Goal: Transaction & Acquisition: Purchase product/service

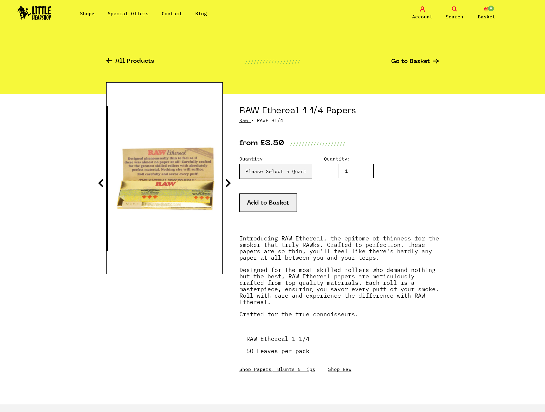
click at [136, 63] on link "All Products" at bounding box center [130, 61] width 48 height 7
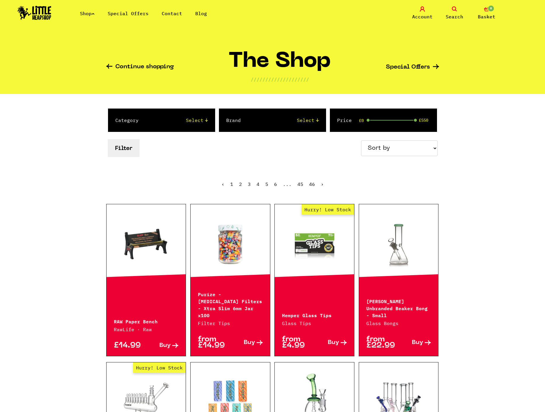
click at [252, 117] on select "Select Amsterdam Glass Backwoods Basil Bush Black Leaf Blue Moon Hemp Boost Bud…" at bounding box center [285, 120] width 66 height 7
select select "3"
click option "Raw" at bounding box center [0, 0] width 0 height 0
click at [125, 153] on button "Filter" at bounding box center [124, 148] width 32 height 18
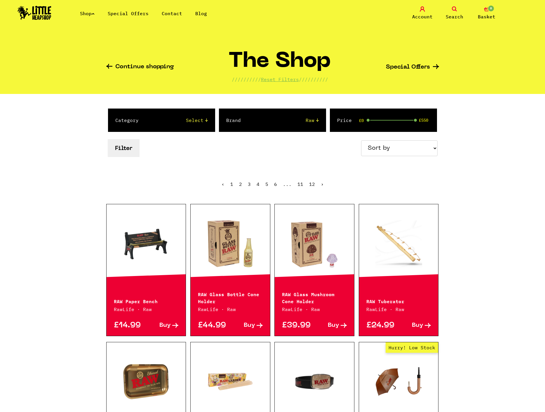
click at [361, 140] on select "Sort by Price - Low to High Price - High to Low Newest Products" at bounding box center [399, 148] width 76 height 16
select select "price_desc"
click option "Price - High to Low" at bounding box center [0, 0] width 0 height 0
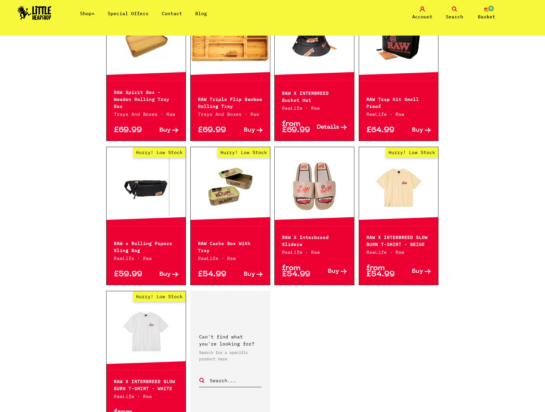
scroll to position [744, 0]
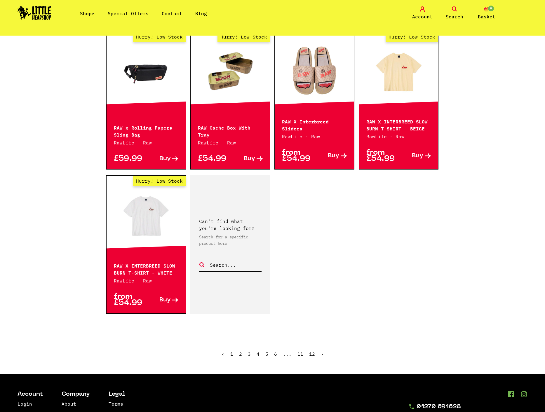
click at [240, 355] on link "2" at bounding box center [240, 354] width 3 height 6
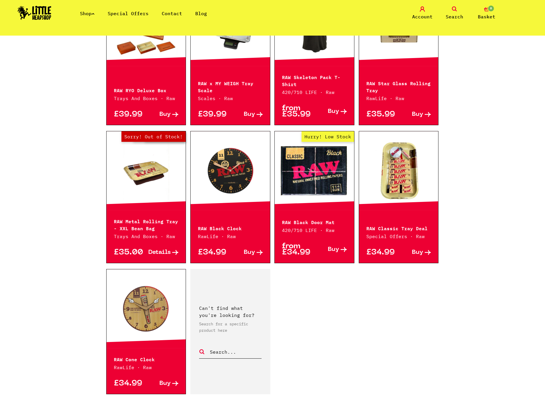
scroll to position [714, 0]
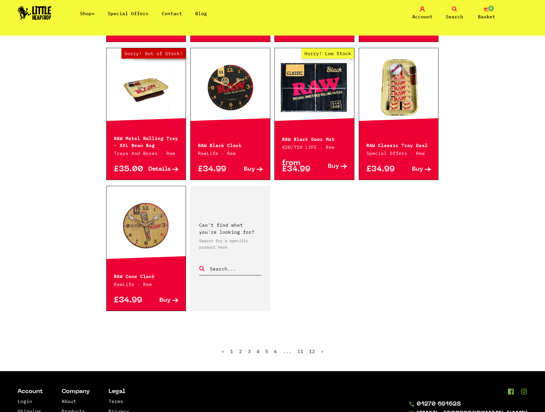
click at [322, 352] on link "›" at bounding box center [322, 351] width 3 height 6
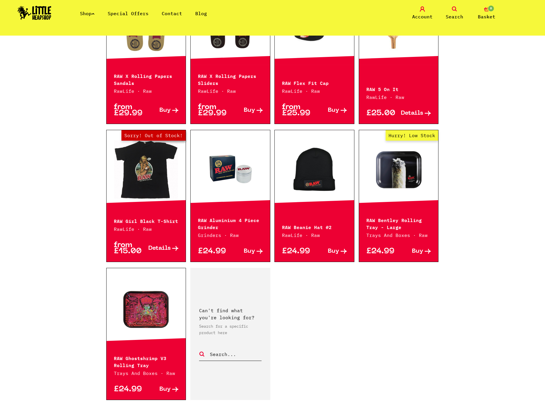
scroll to position [714, 0]
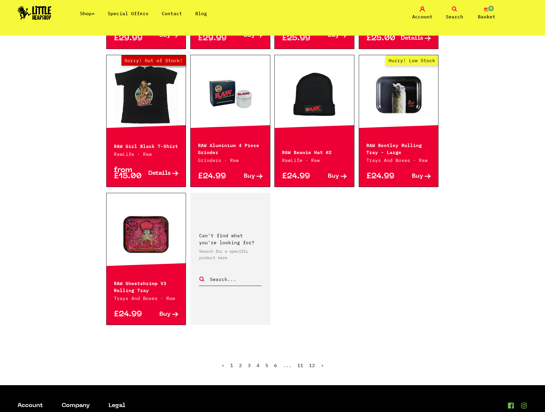
click at [321, 366] on link "›" at bounding box center [322, 365] width 3 height 6
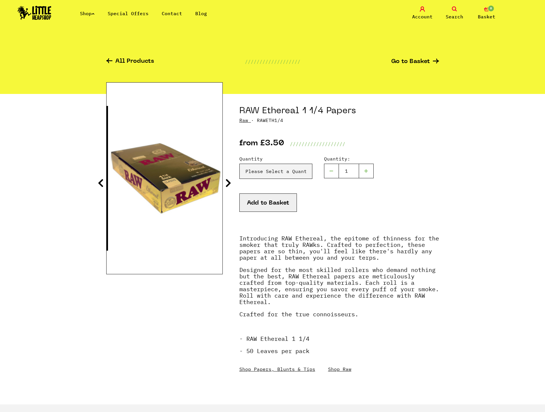
click at [489, 11] on icon "0" at bounding box center [486, 8] width 5 height 5
